Goal: Information Seeking & Learning: Check status

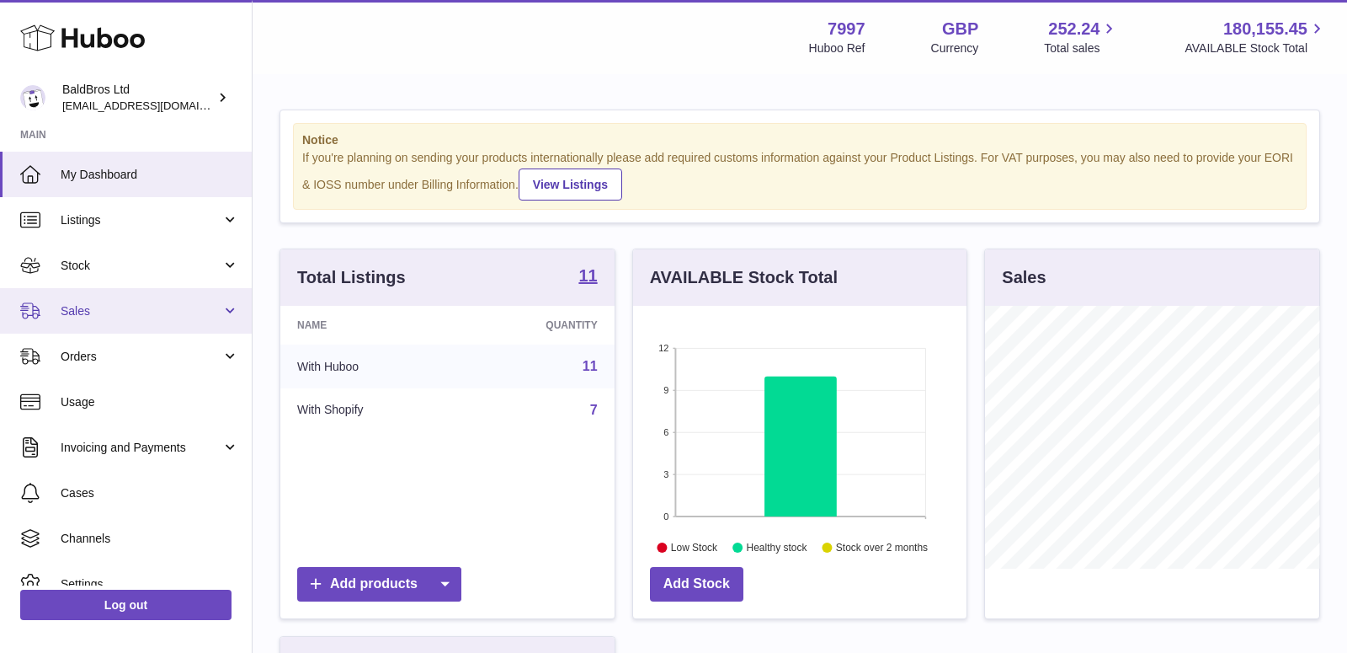
click at [114, 312] on span "Sales" at bounding box center [141, 311] width 161 height 16
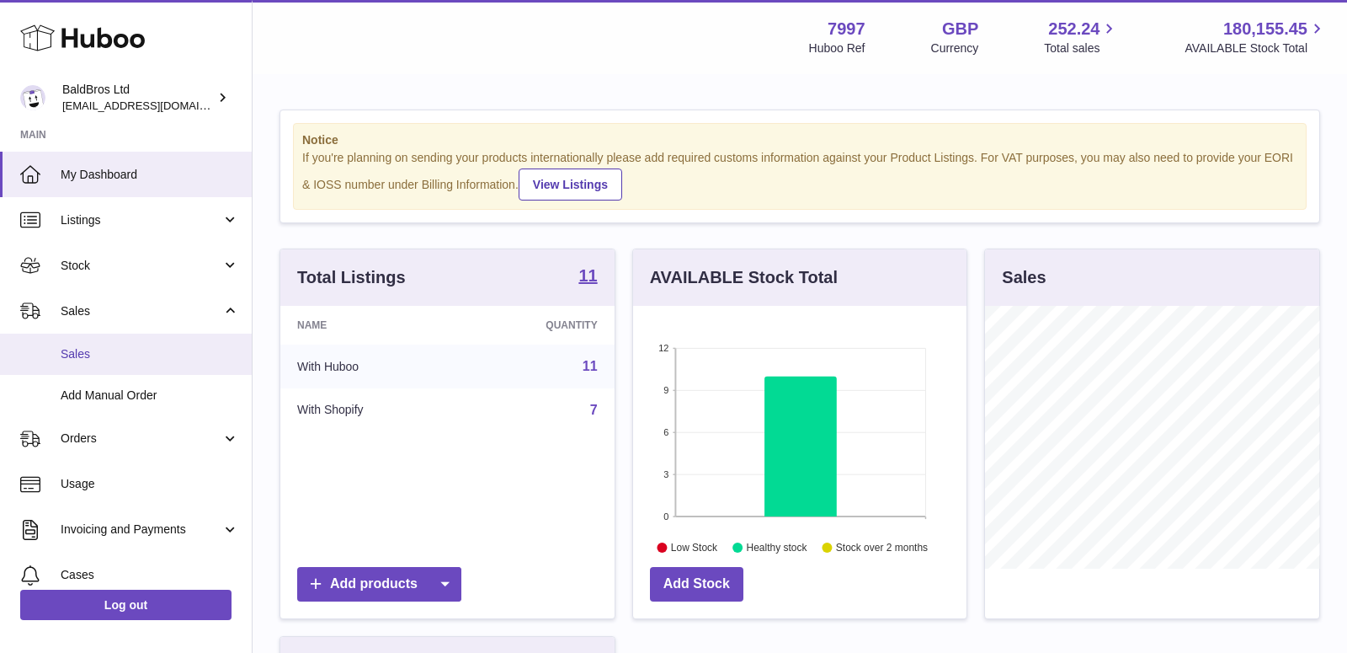
click at [113, 355] on span "Sales" at bounding box center [150, 354] width 179 height 16
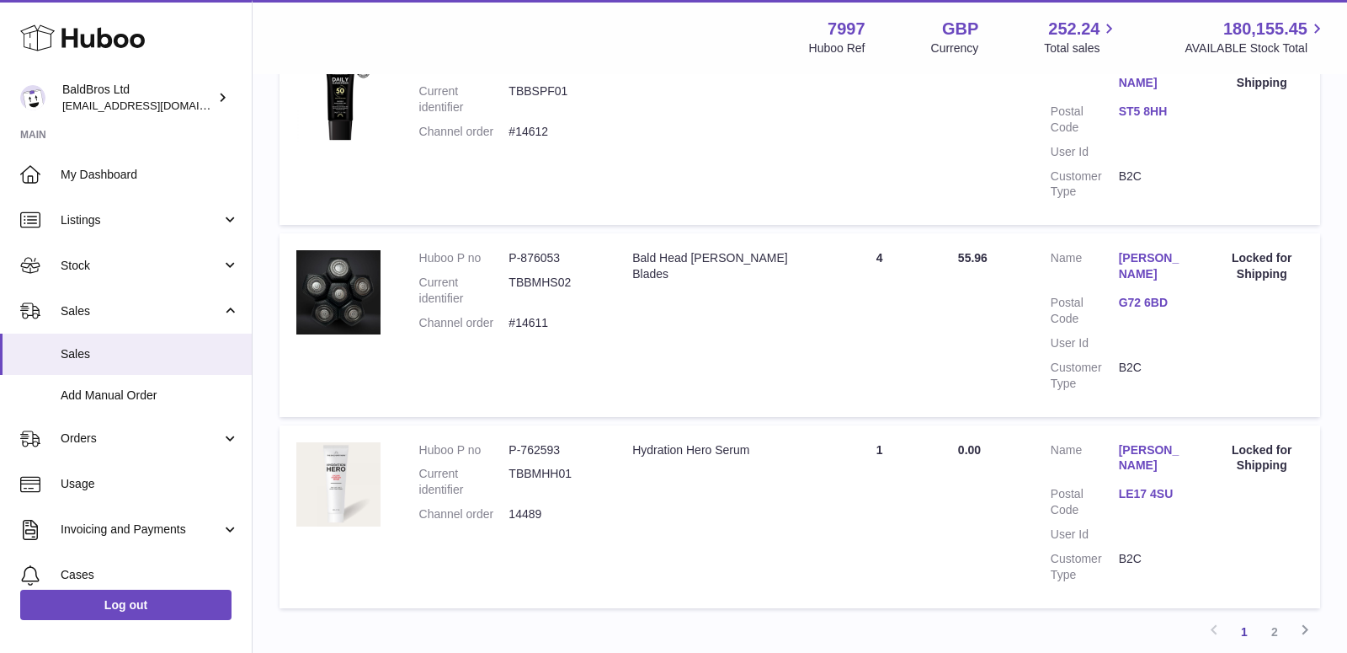
scroll to position [1795, 0]
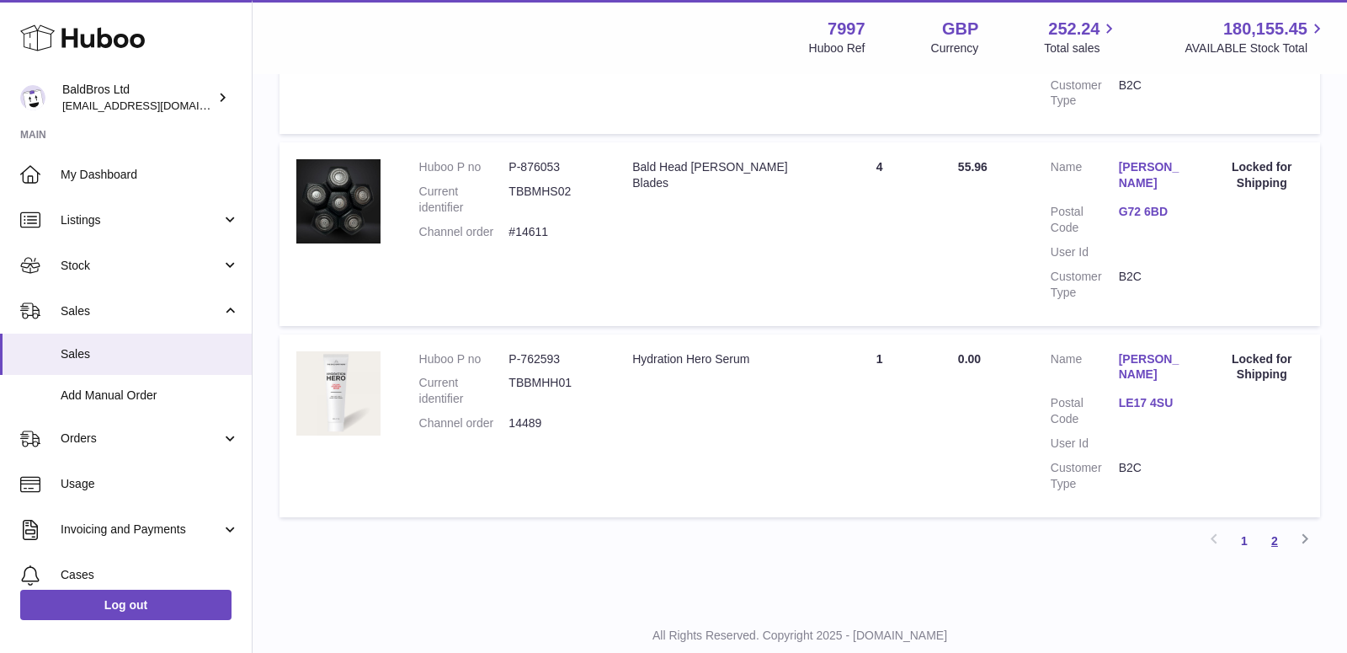
click at [1278, 526] on link "2" at bounding box center [1275, 541] width 30 height 30
